Goal: Task Accomplishment & Management: Complete application form

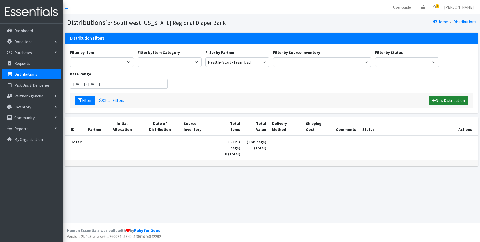
click at [451, 101] on link "New Distribution" at bounding box center [448, 100] width 39 height 10
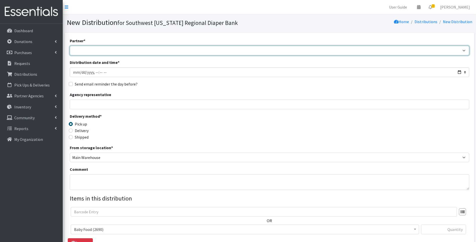
click at [105, 49] on select "ACT Abuse Counseling & Treatment Bayshore Fire Department Bonita Springs Assist…" at bounding box center [270, 51] width 400 height 10
select select "6785"
click at [70, 46] on select "ACT Abuse Counseling & Treatment Bayshore Fire Department Bonita Springs Assist…" at bounding box center [270, 51] width 400 height 10
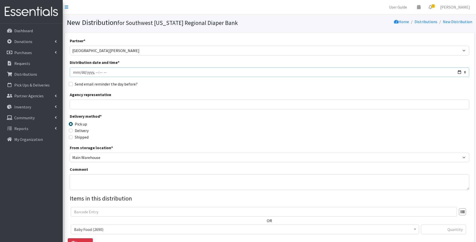
click at [460, 71] on input "Distribution date and time *" at bounding box center [270, 72] width 400 height 10
type input "2025-08-29T10:30"
click at [183, 125] on div "Delivery method * Pick up Delivery Shipped Shipping cost" at bounding box center [270, 128] width 400 height 31
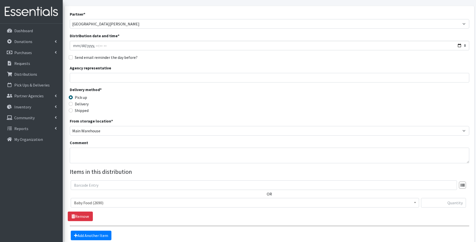
scroll to position [33, 0]
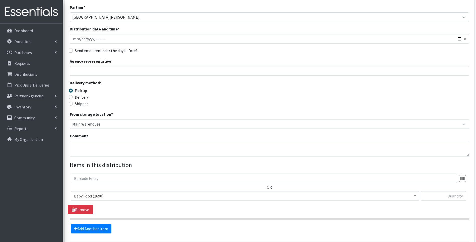
click at [178, 193] on span "Baby Food (2690)" at bounding box center [245, 195] width 342 height 7
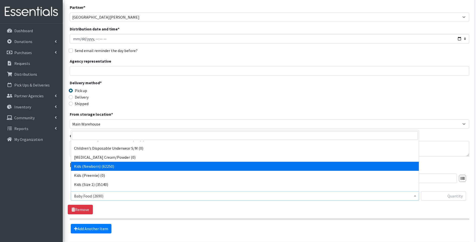
select select "10064"
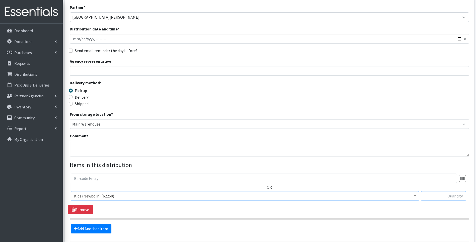
click at [451, 192] on input "text" at bounding box center [443, 196] width 45 height 10
type input "56"
click at [388, 99] on div "Delivery method * Pick up Delivery Shipped Shipping cost" at bounding box center [270, 95] width 400 height 31
click at [110, 227] on link "Add Another Item" at bounding box center [91, 229] width 41 height 10
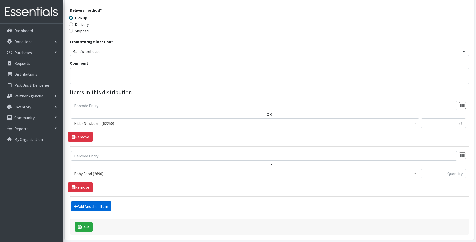
scroll to position [127, 0]
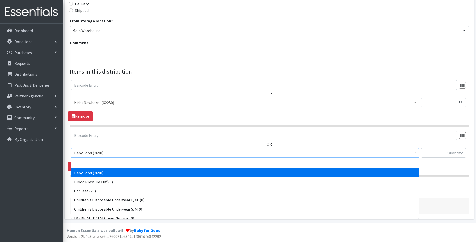
click at [166, 153] on span "Baby Food (2690)" at bounding box center [245, 152] width 342 height 7
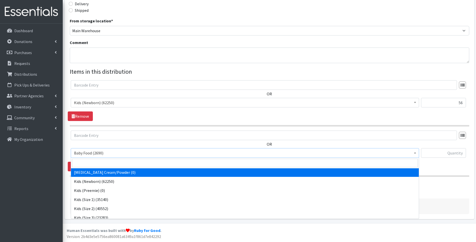
scroll to position [50, 0]
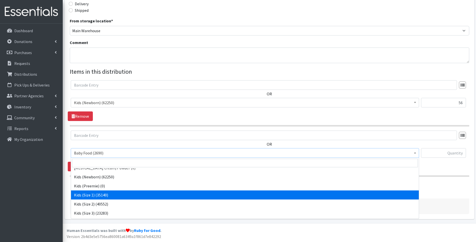
select select "10069"
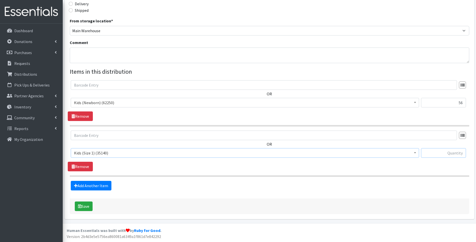
drag, startPoint x: 438, startPoint y: 151, endPoint x: 432, endPoint y: 154, distance: 6.4
click at [438, 152] on input "text" at bounding box center [443, 153] width 45 height 10
type input "132"
click at [103, 188] on link "Add Another Item" at bounding box center [91, 186] width 41 height 10
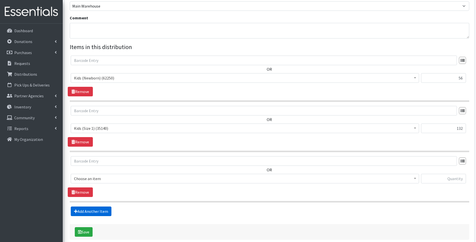
scroll to position [177, 0]
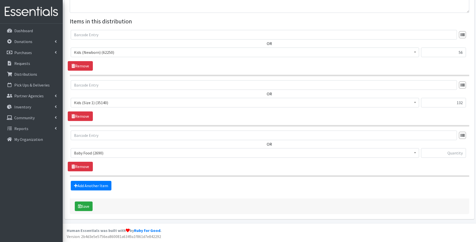
click at [130, 152] on span "Baby Food (2690)" at bounding box center [245, 152] width 342 height 7
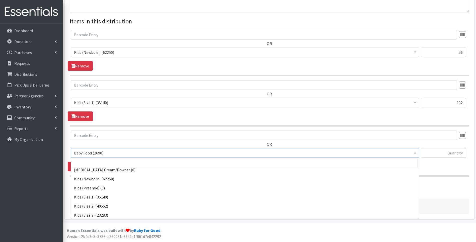
scroll to position [50, 0]
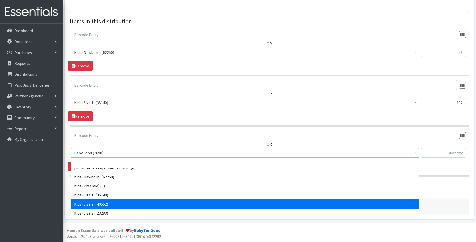
select select "10068"
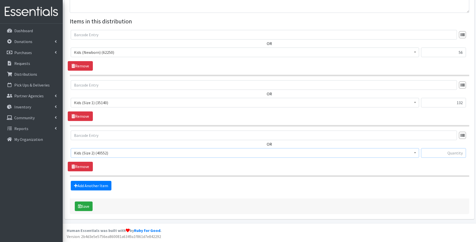
click at [448, 155] on input "text" at bounding box center [443, 153] width 45 height 10
type input "200"
click at [92, 184] on link "Add Another Item" at bounding box center [91, 186] width 41 height 10
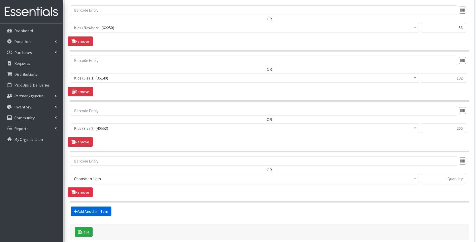
scroll to position [227, 0]
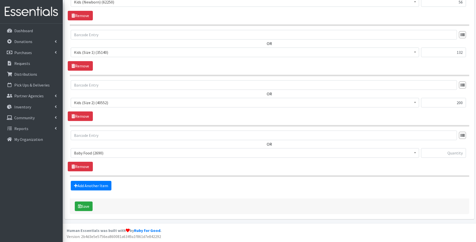
click at [121, 153] on span "Baby Food (2690)" at bounding box center [245, 152] width 342 height 7
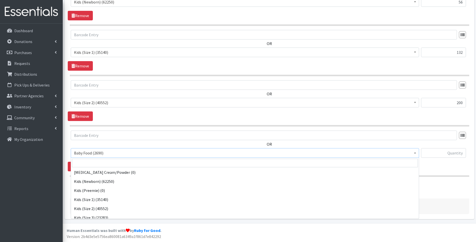
scroll to position [50, 0]
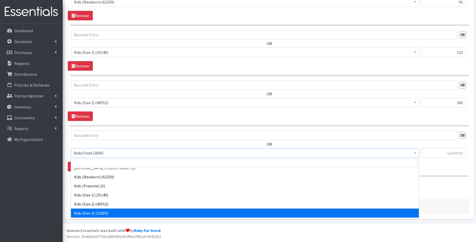
select select "10061"
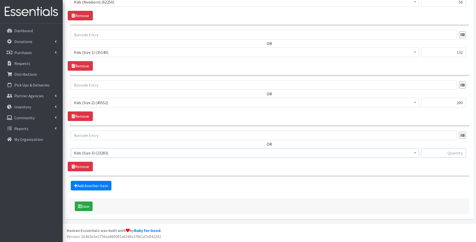
click at [437, 150] on input "text" at bounding box center [443, 153] width 45 height 10
type input "700"
click at [104, 187] on link "Add Another Item" at bounding box center [91, 186] width 41 height 10
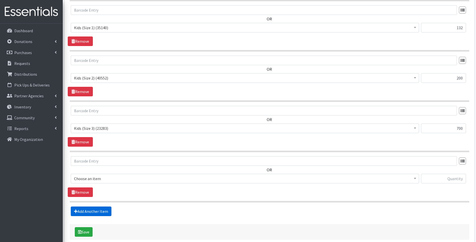
scroll to position [277, 0]
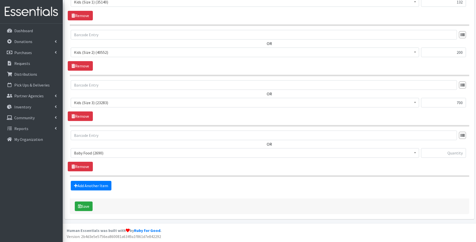
click at [135, 155] on span "Baby Food (2690)" at bounding box center [245, 152] width 342 height 7
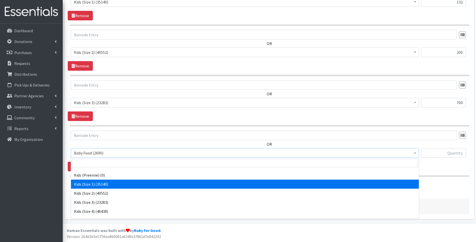
scroll to position [67, 0]
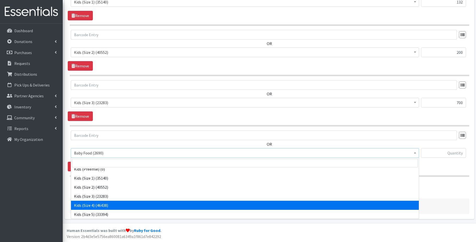
select select "10078"
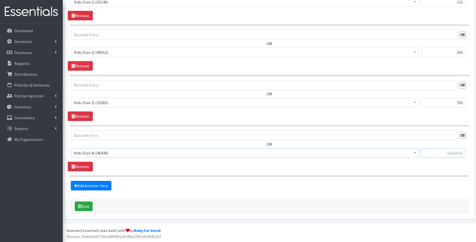
click at [442, 152] on input "text" at bounding box center [443, 153] width 45 height 10
type input "750"
click at [82, 183] on link "Add Another Item" at bounding box center [91, 186] width 41 height 10
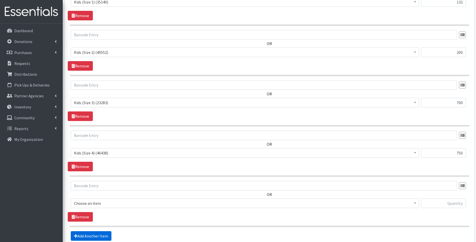
scroll to position [327, 0]
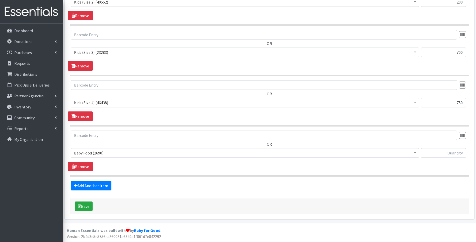
click at [125, 153] on span "Baby Food (2690)" at bounding box center [245, 152] width 342 height 7
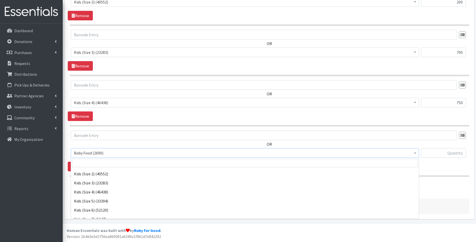
scroll to position [84, 0]
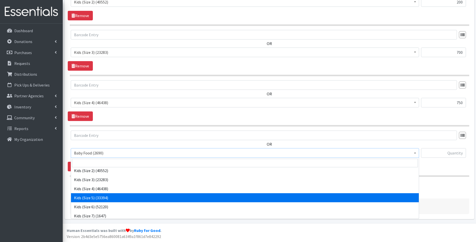
select select "10042"
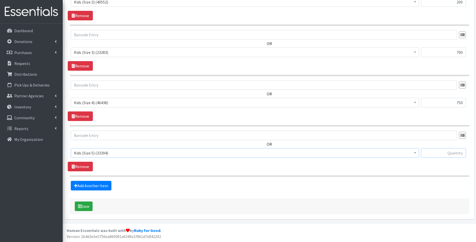
click at [454, 154] on input "text" at bounding box center [443, 153] width 45 height 10
type input "500"
click at [87, 188] on link "Add Another Item" at bounding box center [91, 186] width 41 height 10
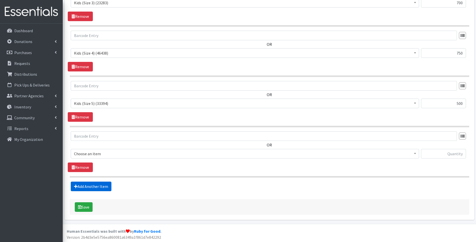
scroll to position [378, 0]
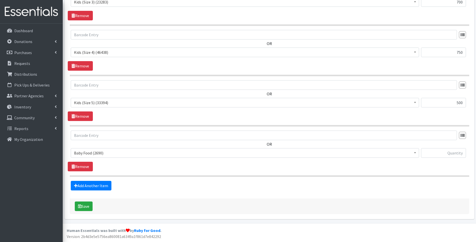
click at [129, 156] on span "Baby Food (2690)" at bounding box center [245, 152] width 342 height 7
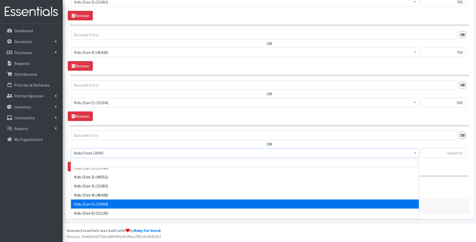
scroll to position [84, 0]
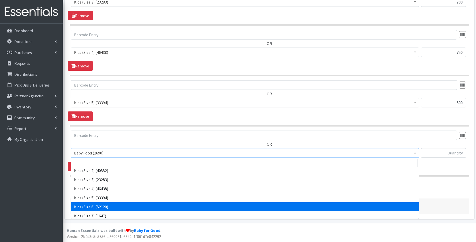
select select "10062"
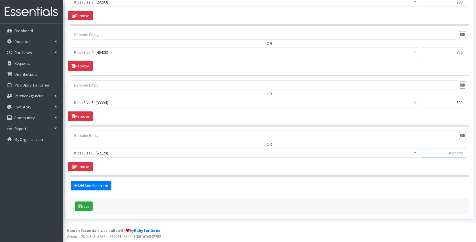
click at [444, 156] on input "text" at bounding box center [443, 153] width 45 height 10
type input "630"
click at [100, 184] on link "Add Another Item" at bounding box center [91, 186] width 41 height 10
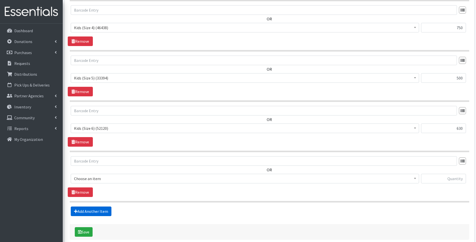
scroll to position [428, 0]
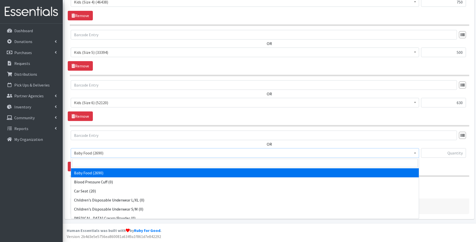
drag, startPoint x: 124, startPoint y: 151, endPoint x: 127, endPoint y: 161, distance: 10.8
click at [124, 151] on span "Baby Food (2690)" at bounding box center [245, 152] width 342 height 7
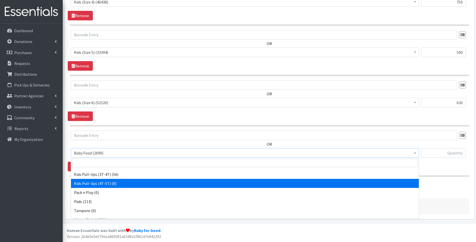
scroll to position [158, 0]
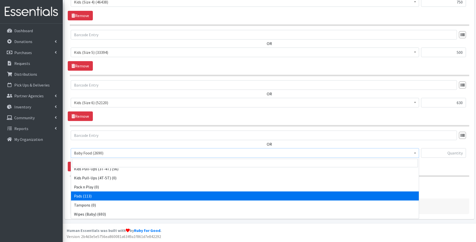
select select "10040"
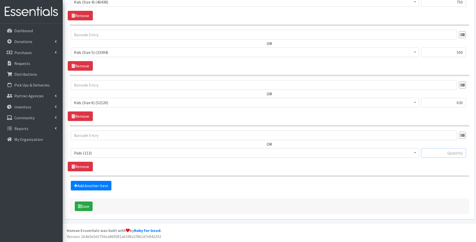
click at [438, 150] on input "text" at bounding box center [443, 153] width 45 height 10
type input "72"
drag, startPoint x: 268, startPoint y: 187, endPoint x: 264, endPoint y: 187, distance: 3.8
click at [267, 187] on div "Add Another Item" at bounding box center [270, 186] width 404 height 10
click at [98, 184] on link "Add Another Item" at bounding box center [91, 186] width 41 height 10
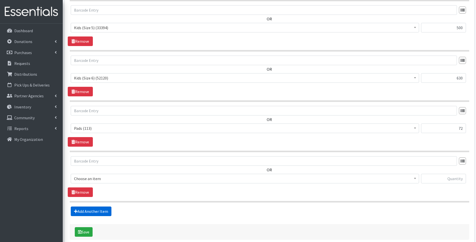
scroll to position [478, 0]
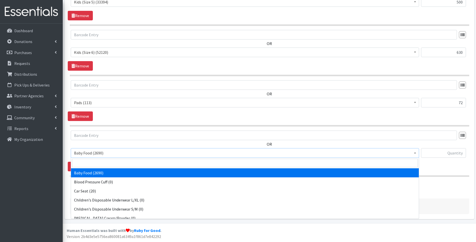
drag, startPoint x: 130, startPoint y: 157, endPoint x: 127, endPoint y: 168, distance: 11.2
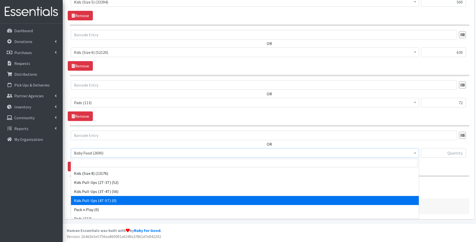
scroll to position [158, 0]
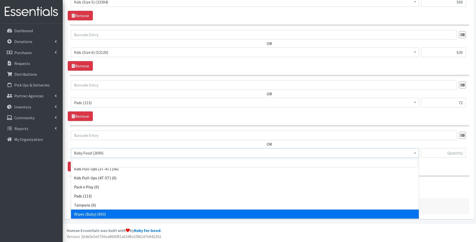
select select "10041"
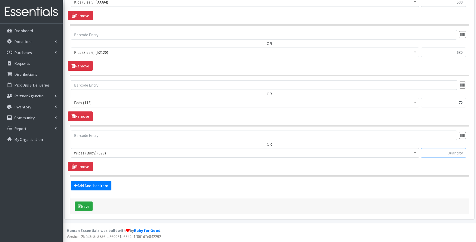
click at [436, 153] on input "text" at bounding box center [443, 153] width 45 height 10
type input "72"
drag, startPoint x: 297, startPoint y: 203, endPoint x: 272, endPoint y: 198, distance: 25.6
click at [297, 202] on div "Save" at bounding box center [270, 206] width 400 height 16
click at [88, 205] on button "Save" at bounding box center [84, 206] width 18 height 10
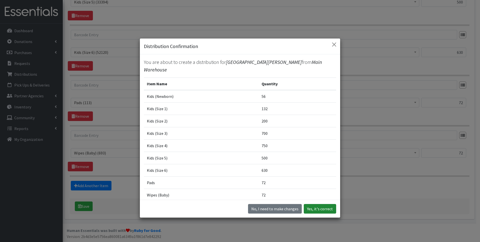
click at [321, 206] on button "Yes, it's correct" at bounding box center [320, 209] width 32 height 10
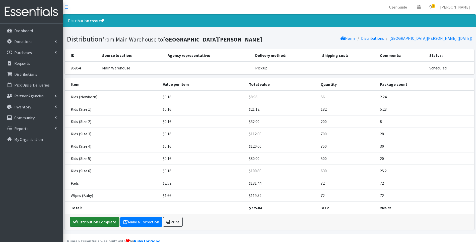
click at [82, 221] on link "Distribution Complete" at bounding box center [95, 222] width 50 height 10
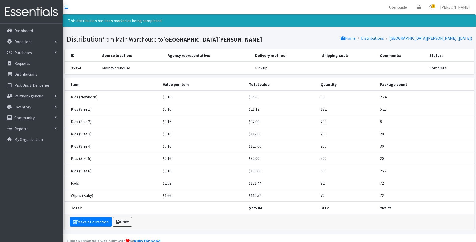
click at [43, 14] on img at bounding box center [31, 11] width 59 height 17
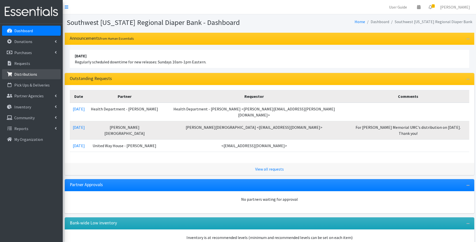
click at [28, 74] on p "Distributions" at bounding box center [25, 74] width 23 height 5
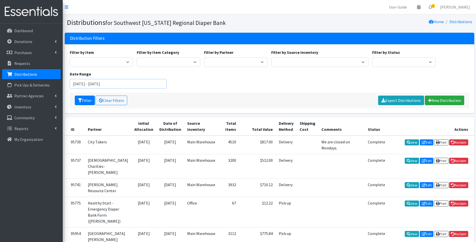
click at [90, 86] on input "[DATE] - [DATE]" at bounding box center [118, 84] width 97 height 10
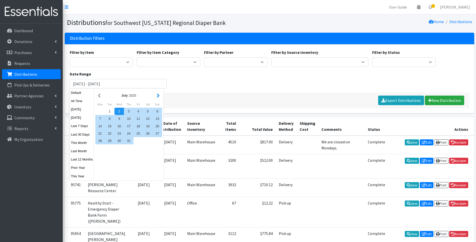
click at [158, 95] on button "button" at bounding box center [158, 95] width 5 height 6
click at [98, 94] on button "button" at bounding box center [99, 95] width 5 height 6
click at [138, 110] on div "1" at bounding box center [139, 110] width 10 height 7
click at [157, 142] on div "31" at bounding box center [158, 140] width 10 height 7
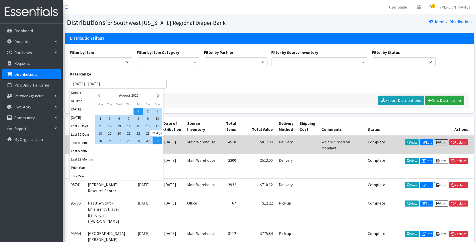
type input "August 1, 2025 - August 31, 2025"
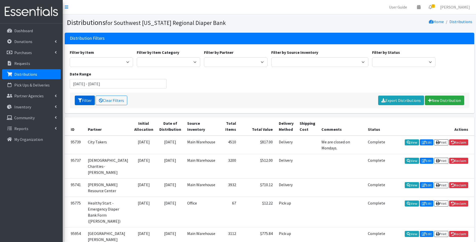
click at [87, 100] on button "Filter" at bounding box center [85, 100] width 20 height 10
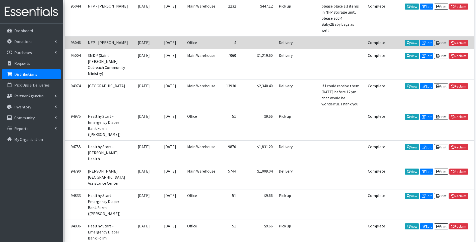
scroll to position [962, 0]
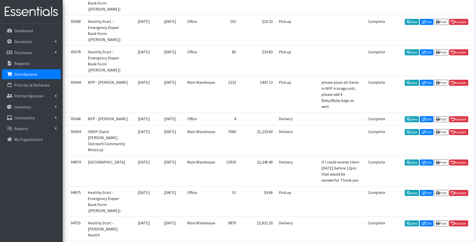
click at [35, 10] on img at bounding box center [31, 11] width 59 height 17
